Goal: Information Seeking & Learning: Learn about a topic

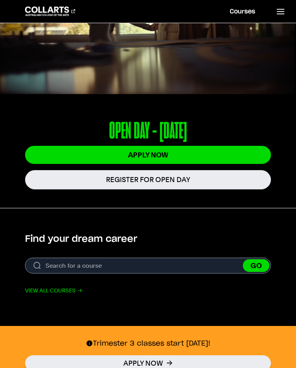
scroll to position [127, 0]
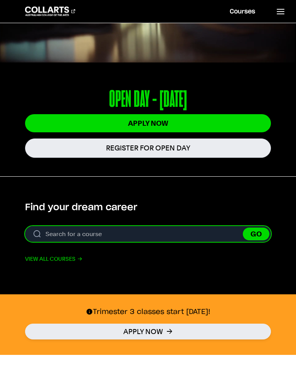
click at [188, 233] on input "Search for a course" at bounding box center [148, 234] width 246 height 16
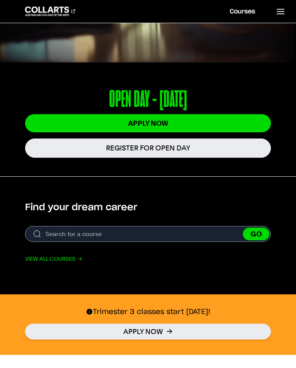
click at [74, 258] on link "View all courses" at bounding box center [53, 258] width 57 height 9
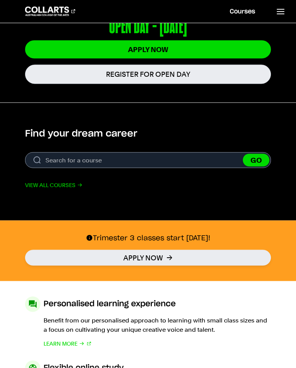
scroll to position [201, 0]
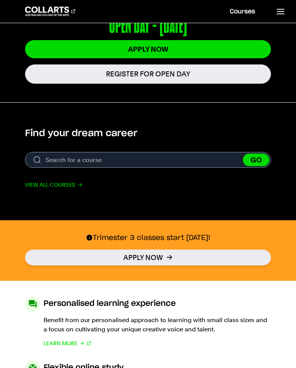
click at [69, 184] on link "View all courses" at bounding box center [53, 184] width 57 height 9
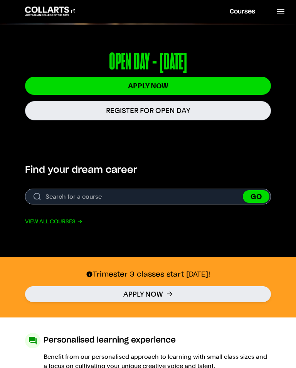
scroll to position [0, 0]
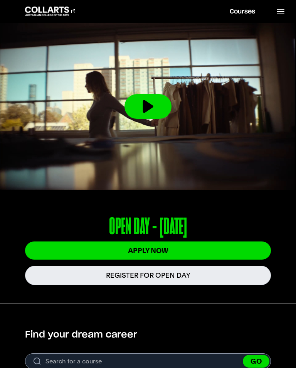
click at [284, 14] on line at bounding box center [280, 14] width 7 height 0
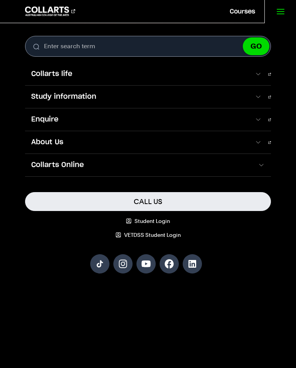
click at [259, 99] on span at bounding box center [258, 97] width 7 height 8
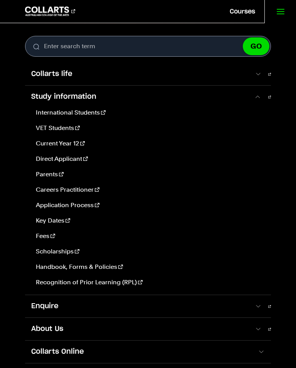
click at [254, 75] on span "Collarts life" at bounding box center [139, 74] width 229 height 10
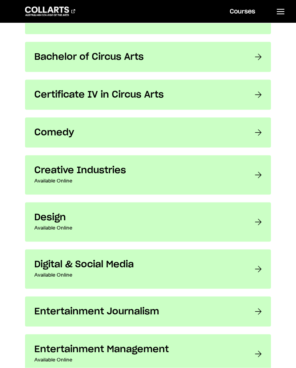
scroll to position [480, 0]
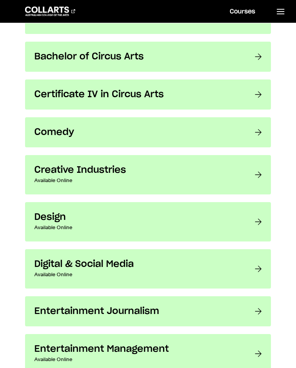
click at [60, 214] on h3 "Design" at bounding box center [136, 217] width 205 height 12
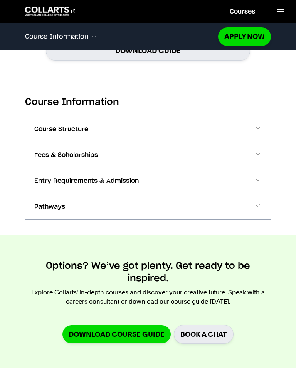
click at [258, 129] on span at bounding box center [258, 129] width 8 height 10
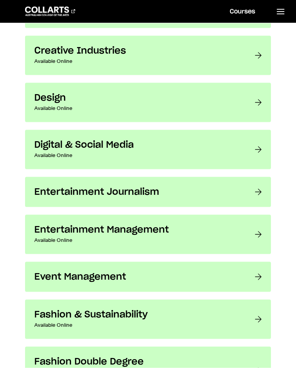
scroll to position [600, 0]
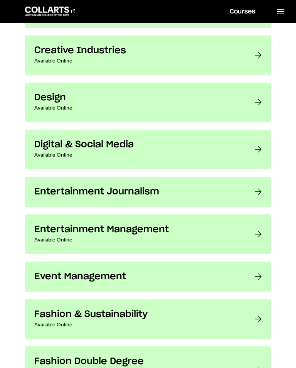
click at [259, 150] on div at bounding box center [258, 149] width 7 height 21
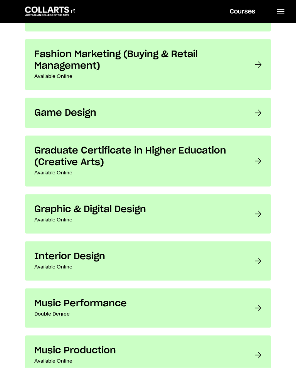
scroll to position [1023, 0]
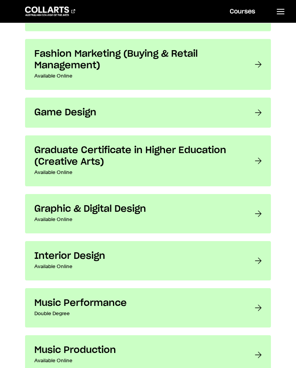
click at [255, 216] on link "Graphic & Digital Design Available Online Get the industry-ready skills and exp…" at bounding box center [148, 213] width 246 height 39
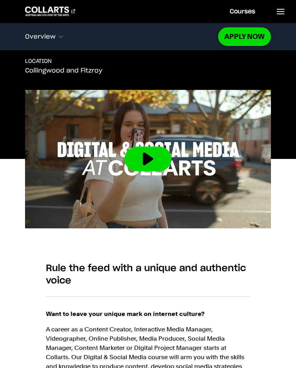
scroll to position [267, 0]
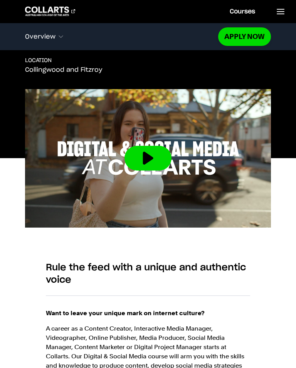
click at [158, 160] on button at bounding box center [148, 158] width 47 height 25
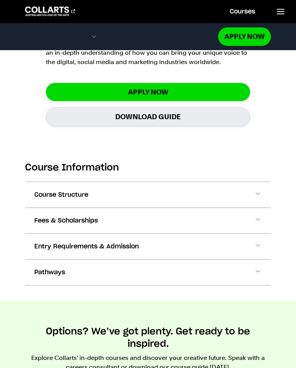
scroll to position [686, 0]
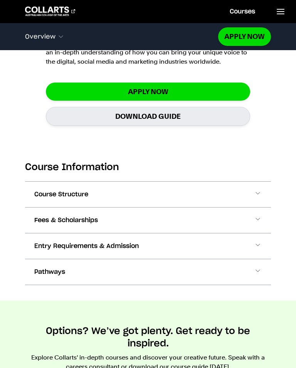
click at [175, 118] on link "Download Guide" at bounding box center [148, 116] width 204 height 19
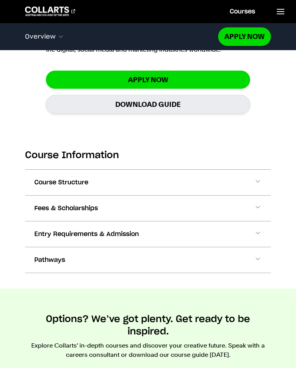
click at [257, 183] on span at bounding box center [258, 183] width 8 height 10
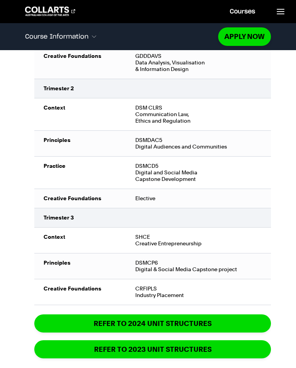
scroll to position [1443, 0]
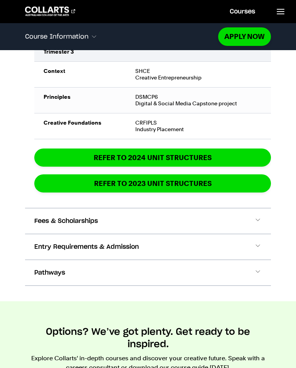
click at [254, 224] on span at bounding box center [258, 221] width 8 height 10
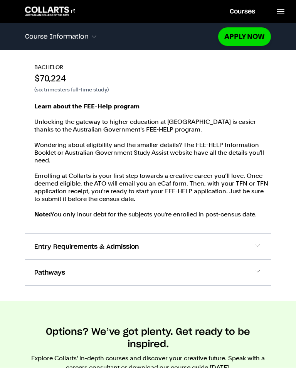
scroll to position [1918, 0]
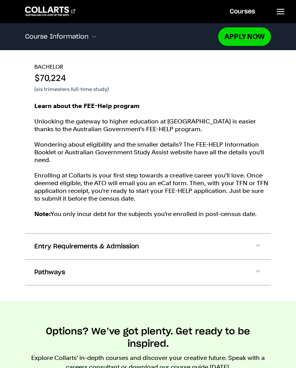
click at [261, 249] on span at bounding box center [258, 247] width 8 height 10
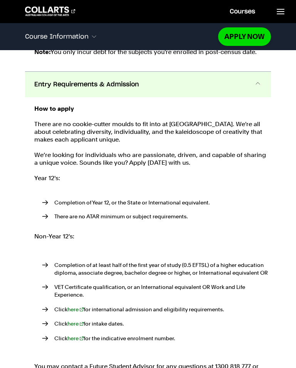
scroll to position [2082, 0]
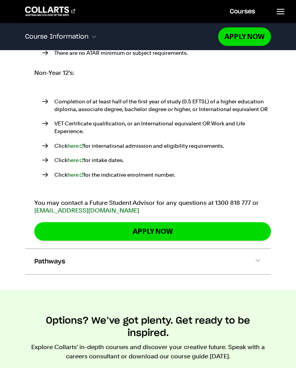
click at [256, 261] on span at bounding box center [258, 262] width 8 height 10
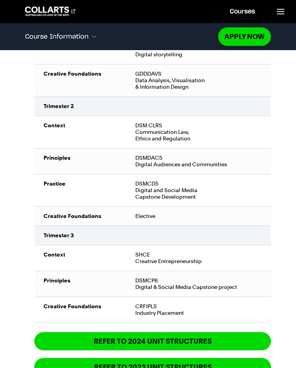
scroll to position [1412, 0]
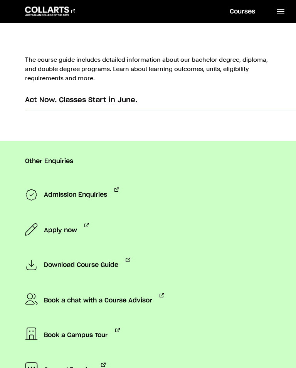
scroll to position [629, 0]
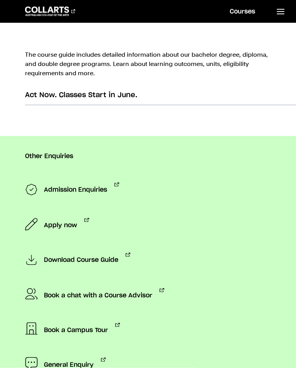
click at [113, 261] on span "Download Course Guide" at bounding box center [81, 260] width 74 height 15
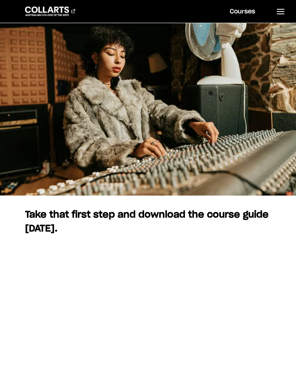
scroll to position [84, 0]
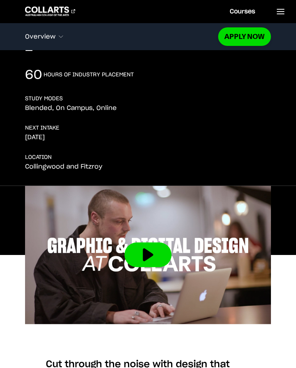
scroll to position [172, 0]
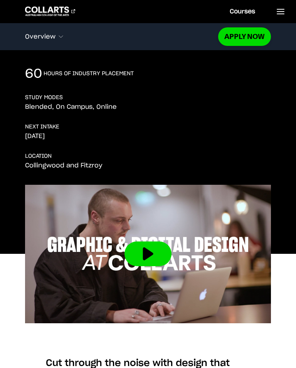
click at [152, 250] on button at bounding box center [148, 254] width 47 height 25
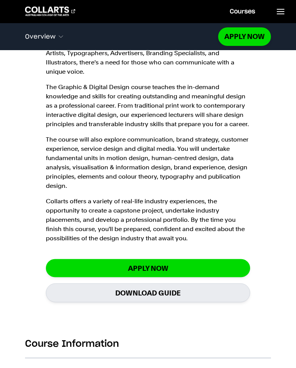
scroll to position [600, 0]
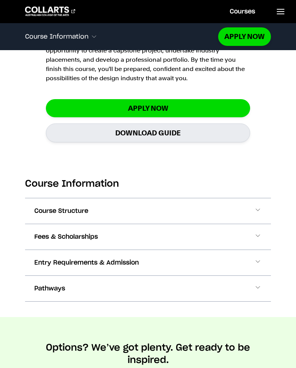
click at [259, 206] on span at bounding box center [258, 211] width 8 height 10
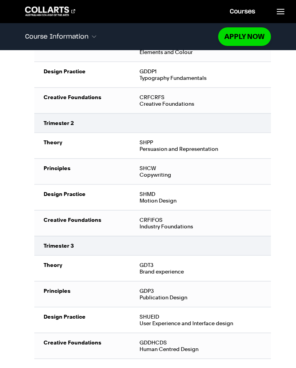
scroll to position [1095, 0]
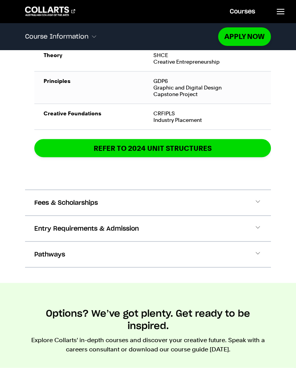
click at [259, 198] on span at bounding box center [258, 203] width 8 height 10
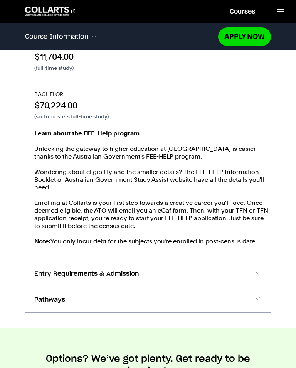
scroll to position [1985, 0]
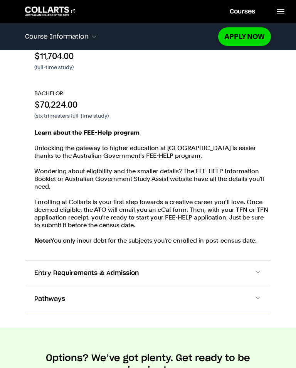
click at [255, 268] on span at bounding box center [258, 273] width 8 height 10
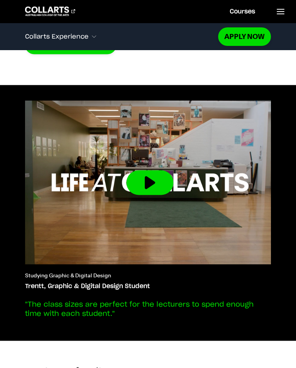
scroll to position [3897, 0]
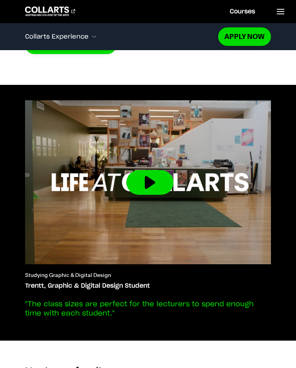
click at [152, 170] on button at bounding box center [150, 182] width 47 height 25
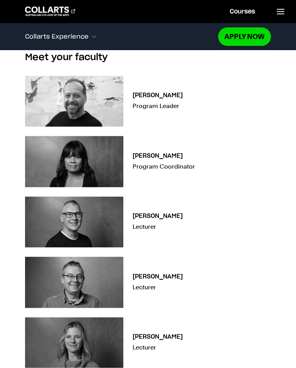
scroll to position [4210, 0]
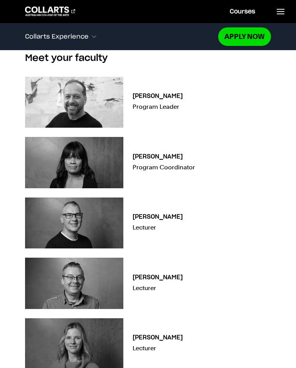
click at [284, 12] on icon at bounding box center [280, 11] width 9 height 9
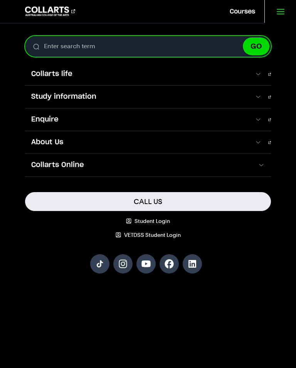
click at [162, 51] on input "Enter search term" at bounding box center [148, 46] width 246 height 21
click at [158, 56] on input "Enter search term" at bounding box center [148, 46] width 246 height 21
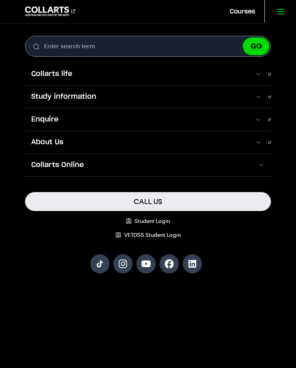
click at [285, 10] on icon at bounding box center [280, 11] width 9 height 9
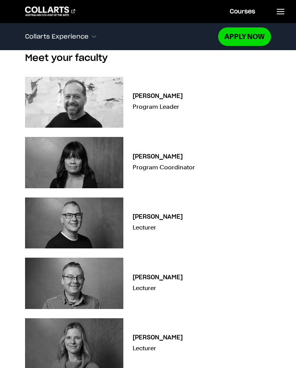
click at [249, 9] on link "Courses" at bounding box center [243, 11] width 44 height 23
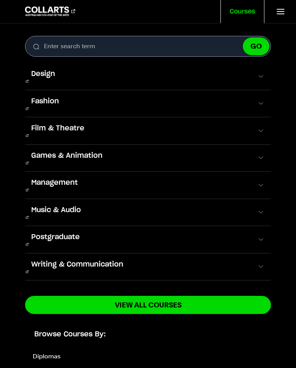
click at [51, 77] on span "Design" at bounding box center [43, 74] width 36 height 10
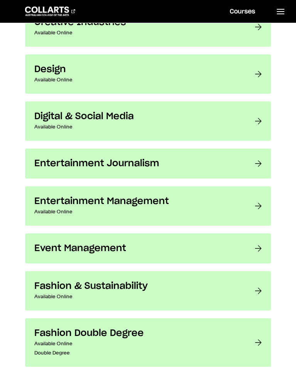
scroll to position [629, 0]
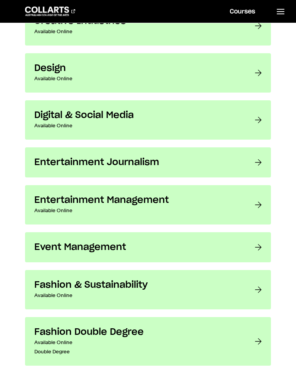
click at [262, 77] on div at bounding box center [258, 73] width 7 height 21
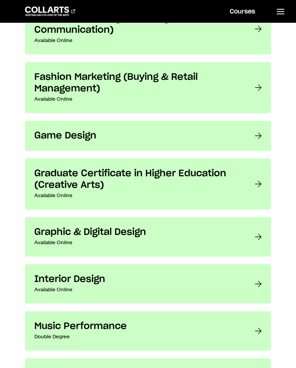
scroll to position [1043, 0]
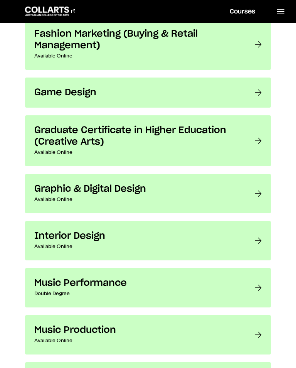
click at [258, 189] on div at bounding box center [258, 193] width 7 height 21
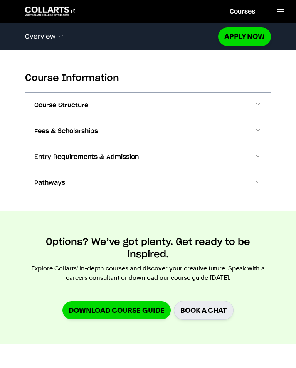
click at [258, 110] on button "Course Structure" at bounding box center [148, 105] width 246 height 25
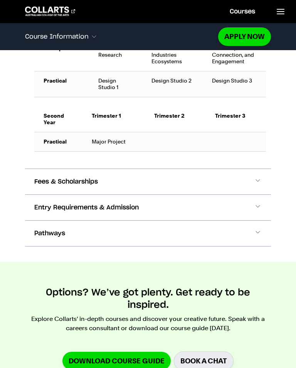
scroll to position [778, 0]
click at [257, 184] on span at bounding box center [258, 182] width 8 height 10
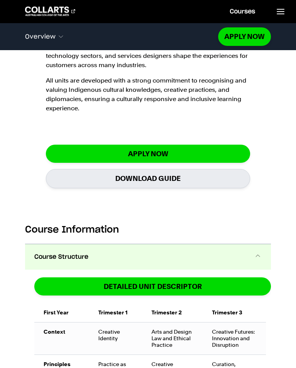
scroll to position [447, 0]
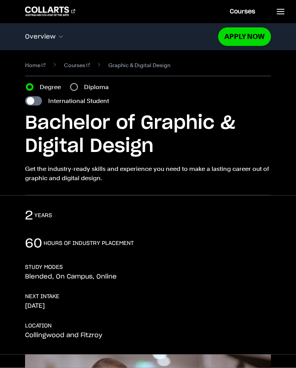
scroll to position [2, 0]
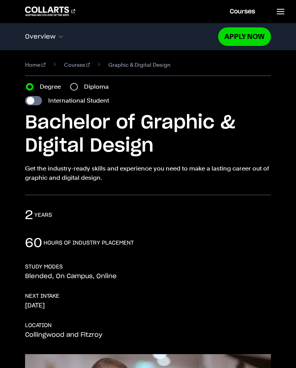
click at [65, 86] on label "Degree" at bounding box center [53, 86] width 26 height 9
click at [34, 86] on input "Degree" at bounding box center [30, 87] width 8 height 8
click at [75, 90] on input "Diploma" at bounding box center [74, 87] width 8 height 8
radio input "true"
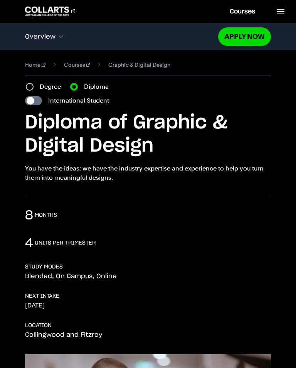
click at [29, 99] on input "International Student" at bounding box center [33, 100] width 17 height 9
checkbox input "true"
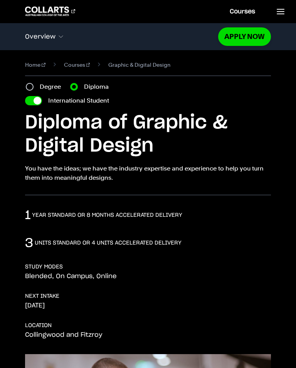
click at [38, 103] on input "International Student" at bounding box center [33, 100] width 17 height 9
checkbox input "false"
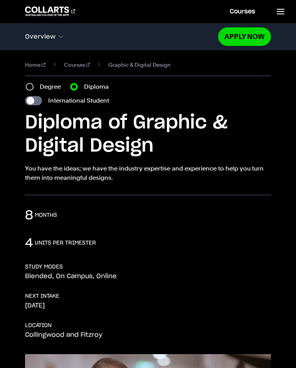
click at [34, 105] on input "International Student" at bounding box center [33, 100] width 17 height 9
checkbox input "true"
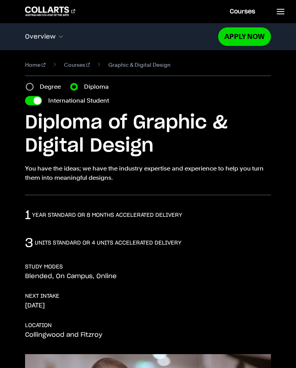
checkbox input "true"
click at [38, 100] on input "International Student" at bounding box center [33, 100] width 17 height 9
checkbox input "false"
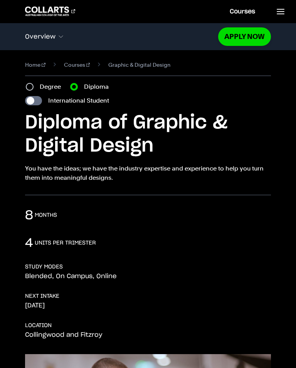
checkbox input "false"
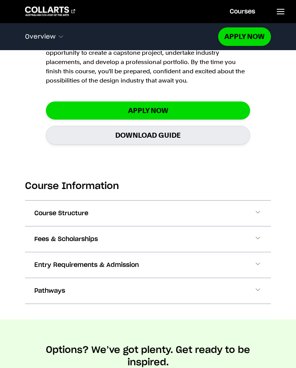
click at [0, 0] on span at bounding box center [0, 0] width 0 height 0
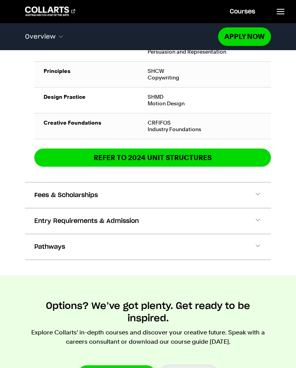
click at [0, 0] on button "Fees & Scholarships" at bounding box center [0, 0] width 0 height 0
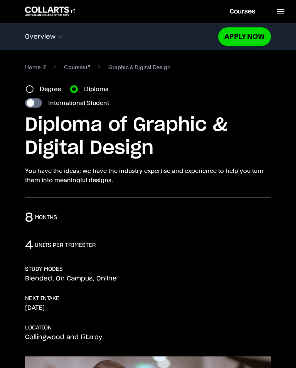
scroll to position [14, 0]
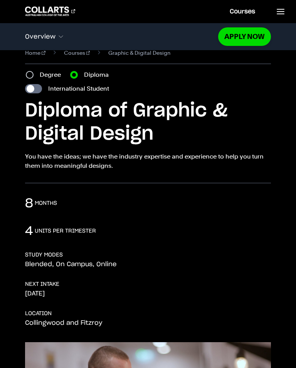
click at [173, 0] on header "Courses Collarts Online Study 100% online About Us History & Values Strategic P…" at bounding box center [148, 11] width 296 height 23
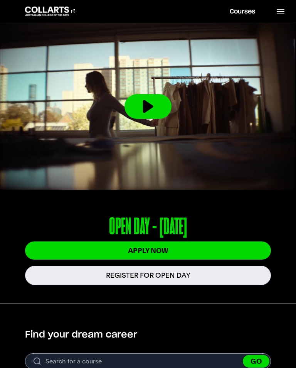
click at [247, 16] on link "Courses" at bounding box center [243, 11] width 44 height 23
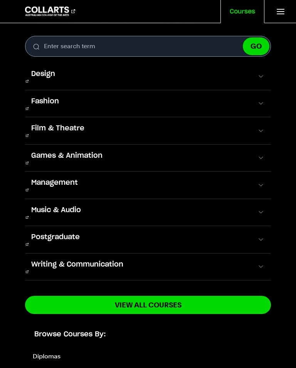
click at [218, 296] on link "View All Courses" at bounding box center [148, 305] width 246 height 18
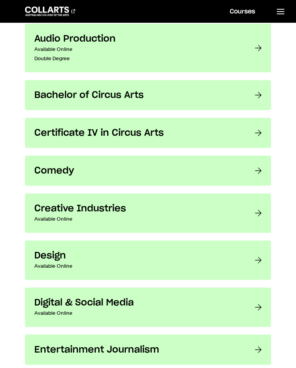
scroll to position [460, 0]
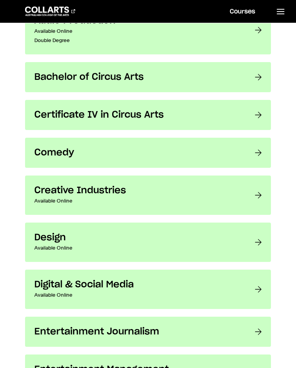
click at [253, 250] on link "Design Available Online Design the change that defines tomorrow." at bounding box center [148, 242] width 246 height 39
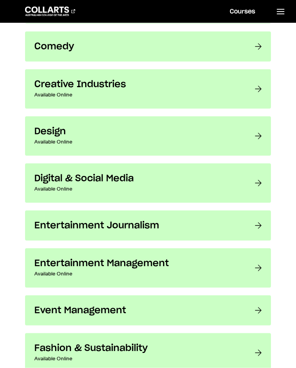
scroll to position [566, 0]
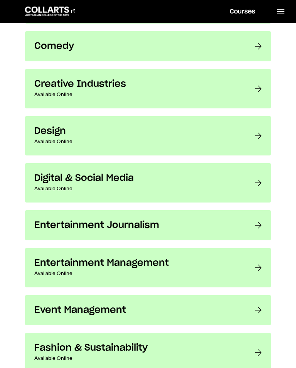
click at [46, 186] on p "Available Online" at bounding box center [136, 188] width 205 height 9
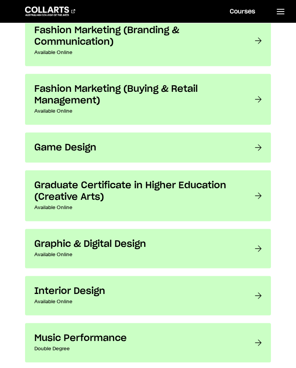
scroll to position [988, 0]
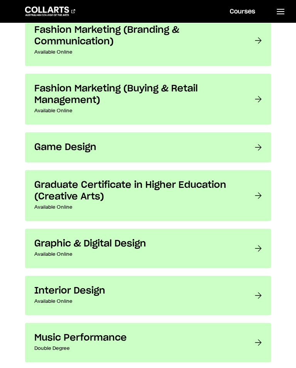
click at [51, 252] on p "Available Online" at bounding box center [136, 254] width 205 height 9
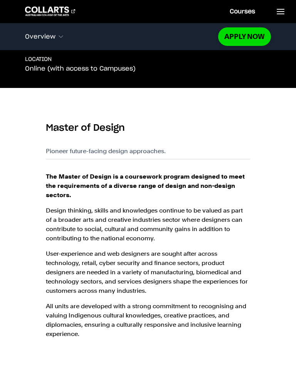
scroll to position [239, 0]
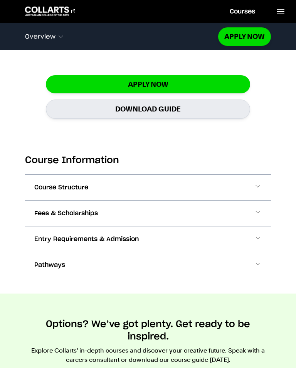
click at [259, 188] on span at bounding box center [258, 188] width 8 height 10
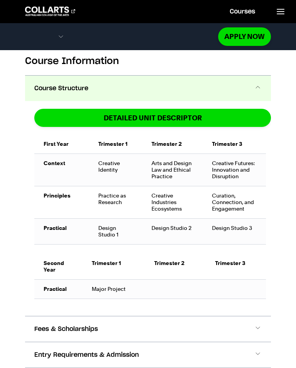
scroll to position [636, 0]
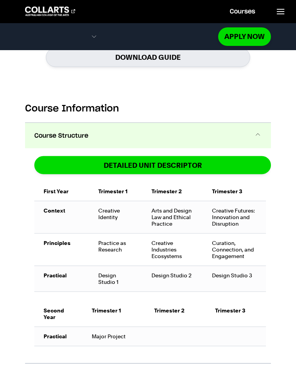
scroll to position [584, 0]
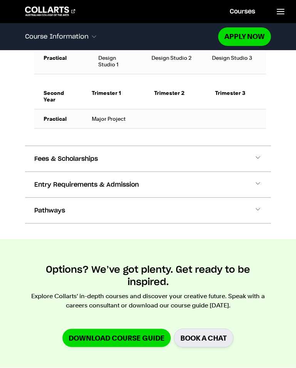
click at [260, 159] on span at bounding box center [258, 159] width 8 height 10
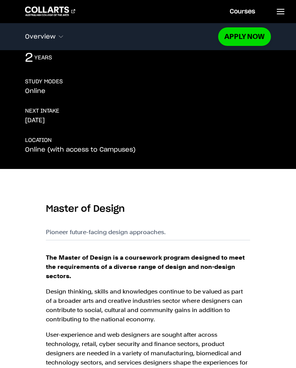
scroll to position [0, 0]
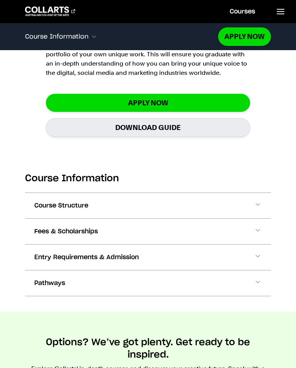
scroll to position [691, 0]
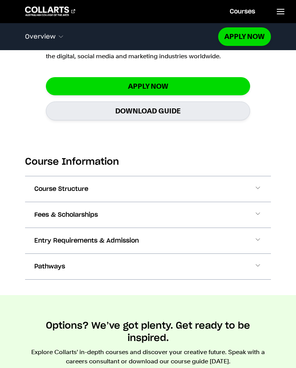
click at [258, 189] on span at bounding box center [258, 189] width 8 height 10
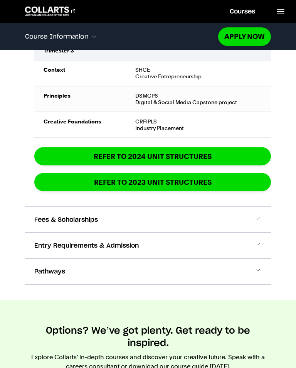
scroll to position [1610, 0]
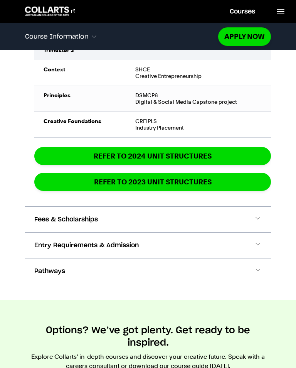
click at [78, 219] on span "Fees & Scholarships" at bounding box center [66, 219] width 64 height 9
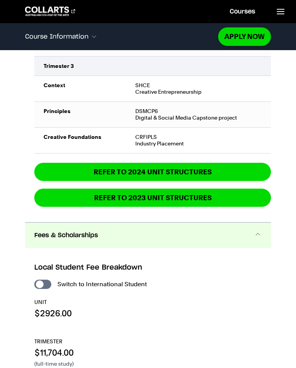
scroll to position [1508, 0]
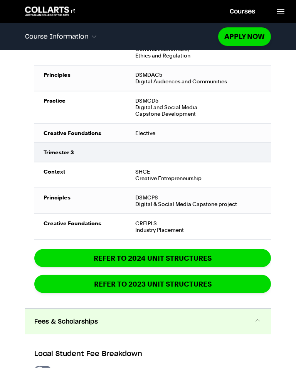
click at [95, 261] on link "REFER TO 2024 unit structures" at bounding box center [152, 258] width 237 height 18
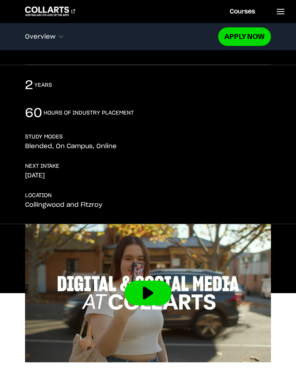
scroll to position [0, 0]
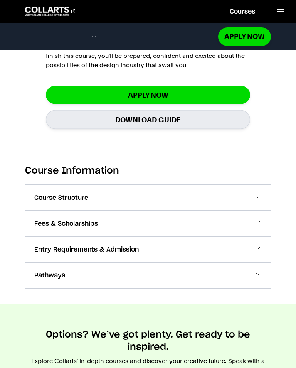
scroll to position [770, 0]
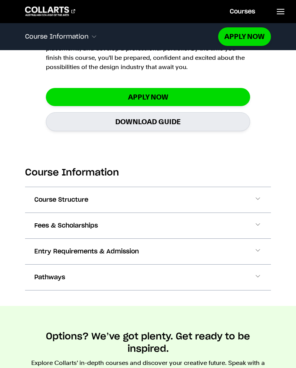
click at [259, 247] on span at bounding box center [258, 252] width 8 height 10
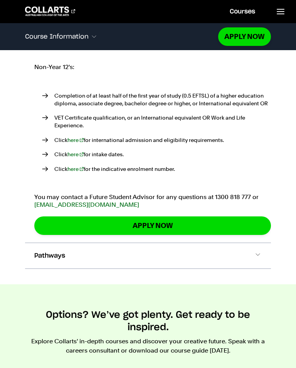
scroll to position [1116, 0]
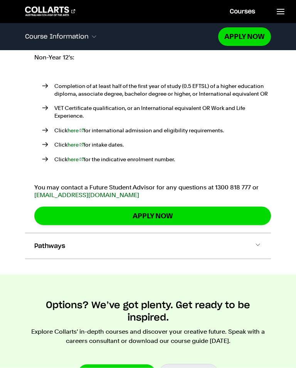
click at [35, 242] on span "Pathways" at bounding box center [49, 246] width 31 height 9
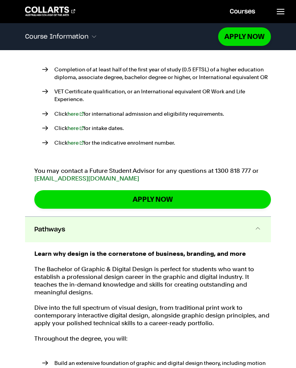
scroll to position [1120, 0]
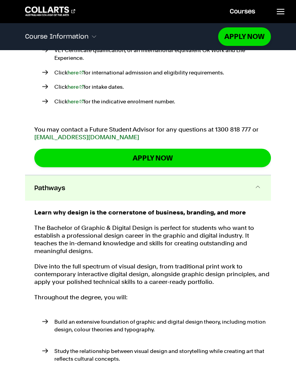
scroll to position [1175, 0]
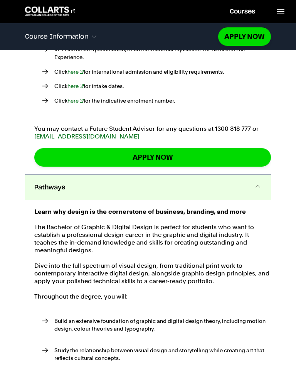
click at [257, 183] on span at bounding box center [258, 188] width 8 height 10
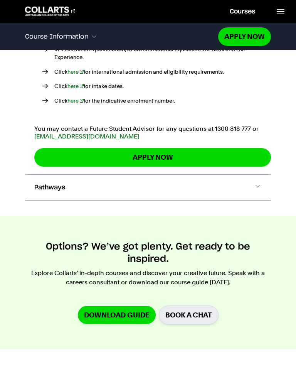
click at [255, 183] on span at bounding box center [258, 188] width 8 height 10
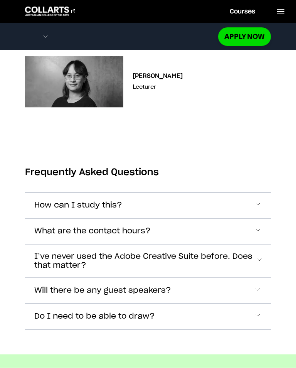
scroll to position [3658, 0]
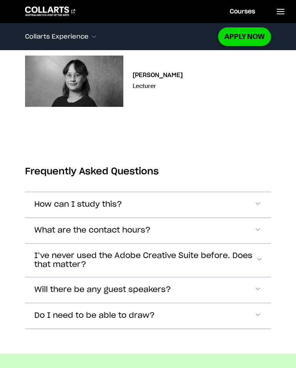
click at [44, 200] on span "How can I study this?" at bounding box center [78, 204] width 88 height 9
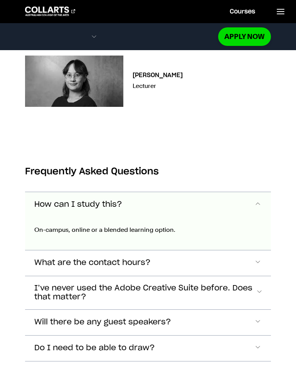
scroll to position [3757, 0]
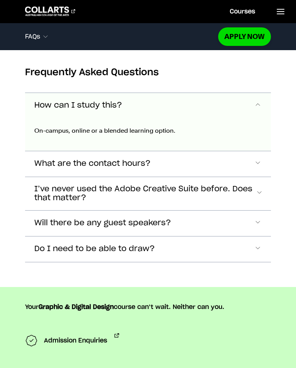
click at [45, 110] on span "Will there be any guest speakers?" at bounding box center [78, 105] width 88 height 9
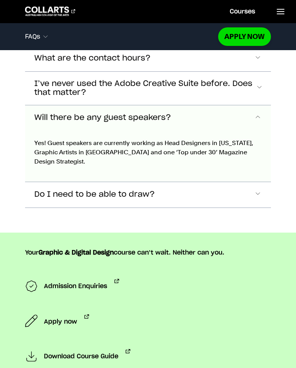
scroll to position [3874, 0]
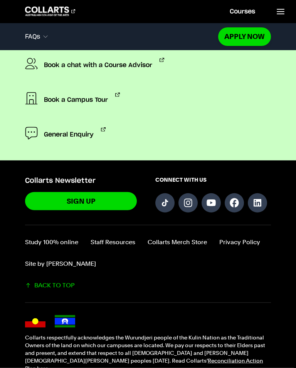
scroll to position [4252, 0]
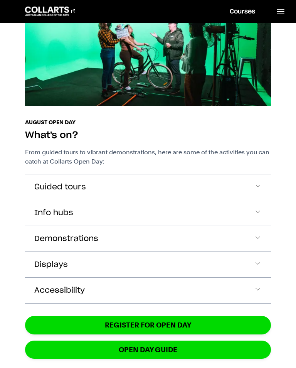
scroll to position [453, 0]
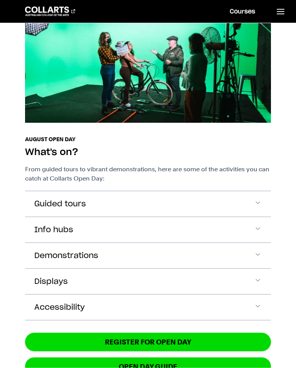
click at [39, 205] on span "Guided tours" at bounding box center [60, 204] width 52 height 9
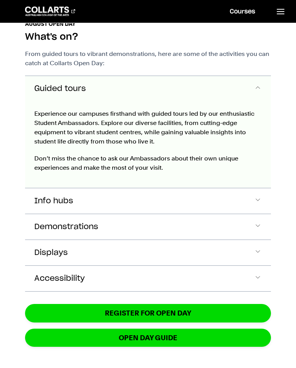
scroll to position [551, 0]
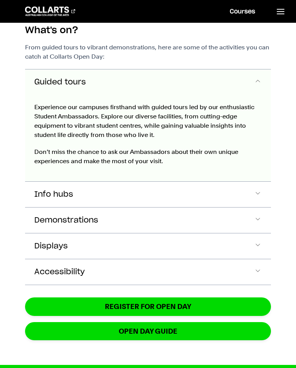
click at [40, 95] on button "Info hubs" at bounding box center [148, 81] width 246 height 25
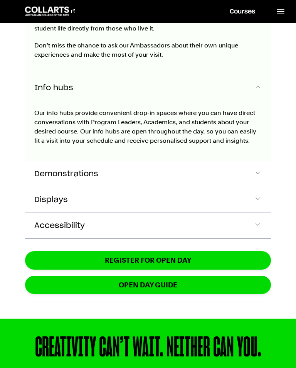
scroll to position [664, 0]
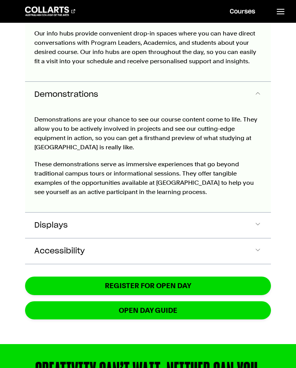
scroll to position [750, 0]
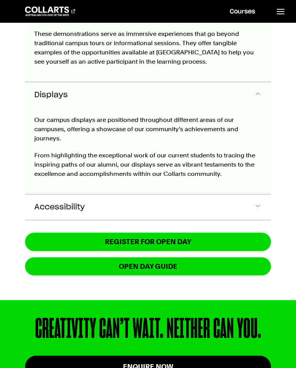
scroll to position [881, 0]
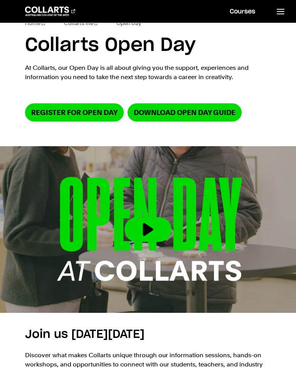
scroll to position [0, 0]
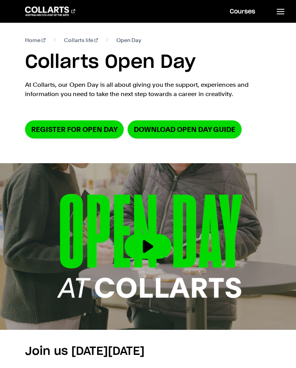
click at [146, 250] on button at bounding box center [148, 246] width 47 height 25
